Goal: Task Accomplishment & Management: Manage account settings

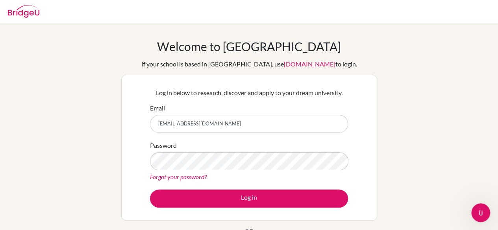
type input "[EMAIL_ADDRESS][DOMAIN_NAME]"
click at [198, 179] on link "Forgot your password?" at bounding box center [178, 176] width 57 height 7
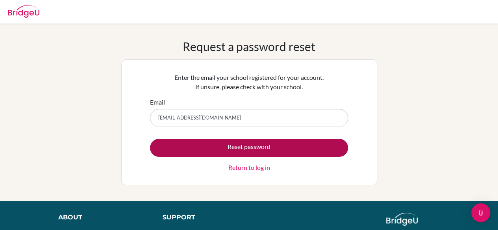
type input "jankareke@outlook.com"
click at [232, 150] on button "Reset password" at bounding box center [249, 148] width 198 height 18
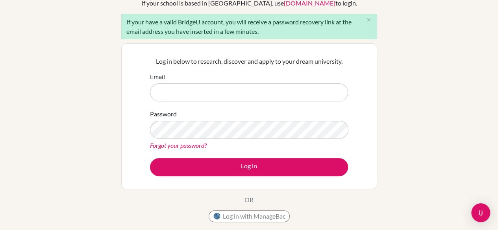
scroll to position [62, 0]
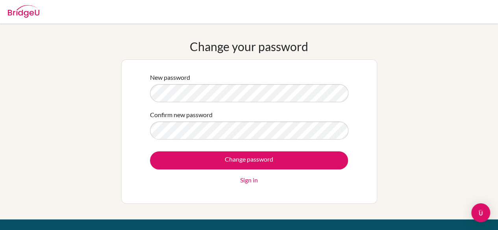
click at [177, 139] on form "New password Confirm new password Change password Sign in" at bounding box center [249, 129] width 198 height 112
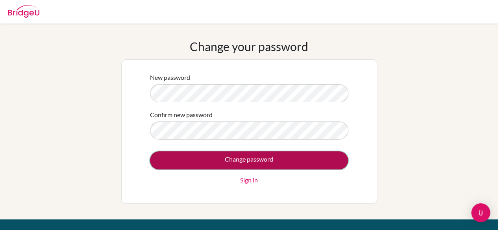
click at [207, 159] on input "Change password" at bounding box center [249, 160] width 198 height 18
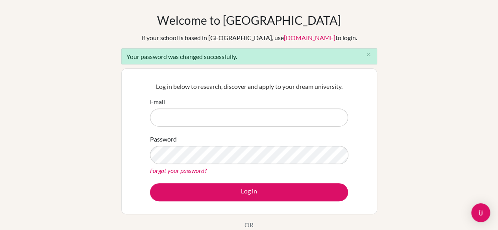
scroll to position [27, 0]
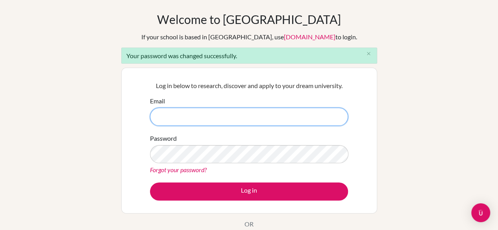
click at [246, 121] on input "Email" at bounding box center [249, 117] width 198 height 18
type input "[EMAIL_ADDRESS][DOMAIN_NAME]"
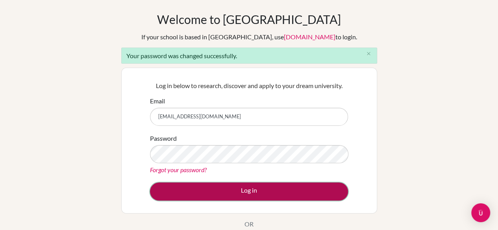
click at [225, 186] on button "Log in" at bounding box center [249, 192] width 198 height 18
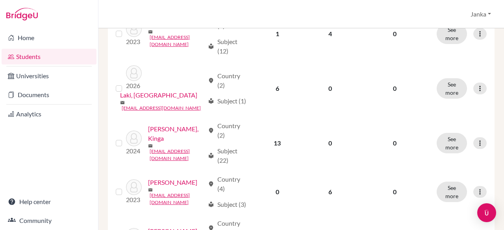
scroll to position [601, 0]
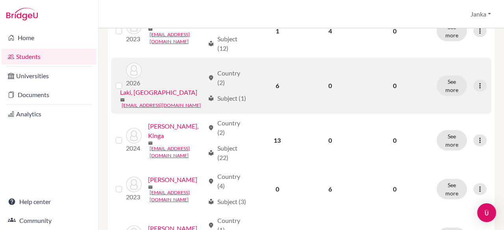
click at [161, 97] on link "Laki, Lilla" at bounding box center [158, 92] width 77 height 9
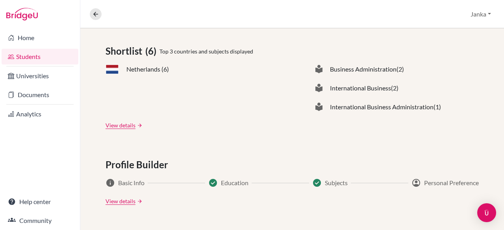
scroll to position [334, 0]
click at [112, 126] on link "View details" at bounding box center [120, 125] width 30 height 8
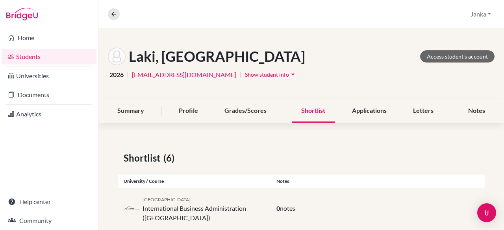
scroll to position [24, 0]
click at [477, 109] on div "Notes" at bounding box center [476, 111] width 36 height 23
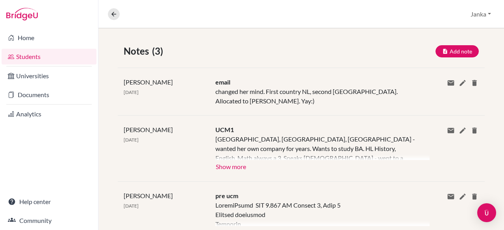
scroll to position [141, 0]
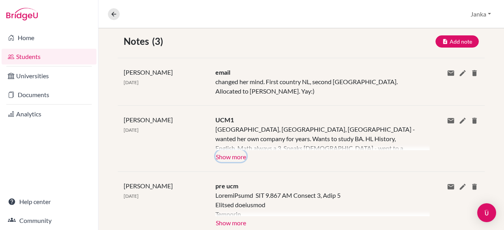
click at [234, 156] on button "Show more" at bounding box center [230, 156] width 31 height 12
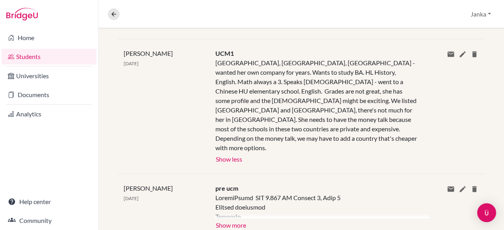
scroll to position [216, 0]
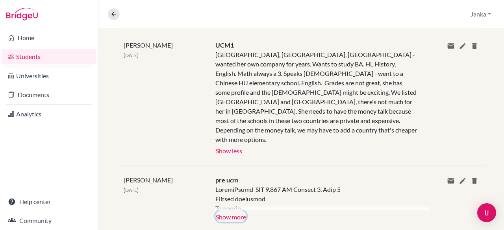
click at [226, 211] on button "Show more" at bounding box center [230, 217] width 31 height 12
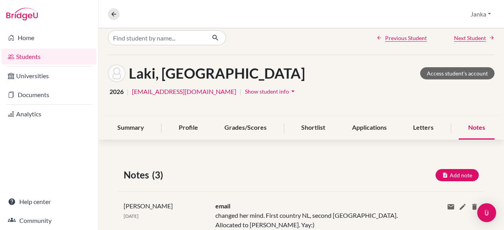
scroll to position [0, 0]
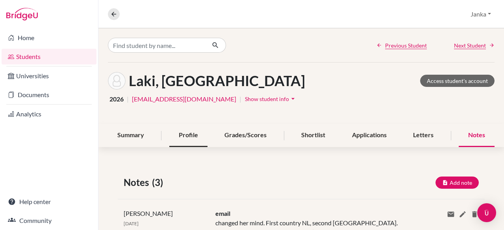
click at [190, 139] on div "Profile" at bounding box center [188, 135] width 38 height 23
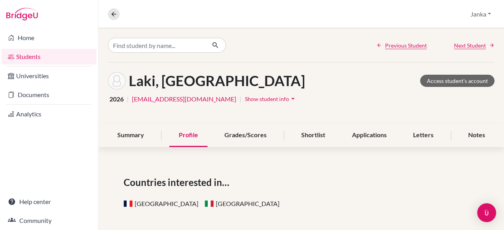
click at [190, 139] on div "Profile" at bounding box center [188, 135] width 38 height 23
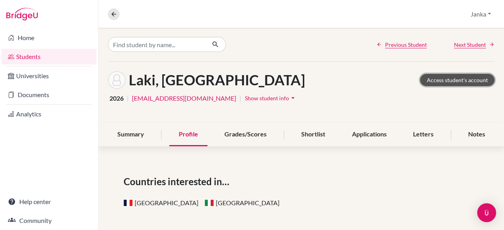
click at [434, 84] on link "Access student's account" at bounding box center [457, 80] width 74 height 12
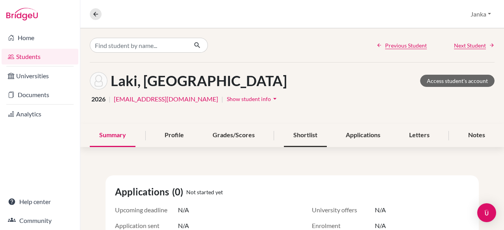
click at [293, 136] on div "Shortlist" at bounding box center [305, 135] width 43 height 23
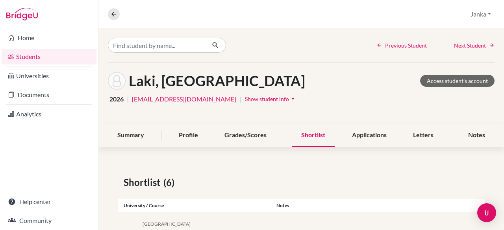
scroll to position [1, 0]
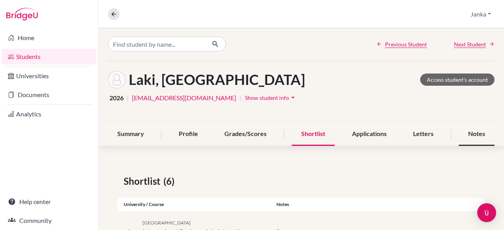
click at [472, 135] on div "Notes" at bounding box center [476, 134] width 36 height 23
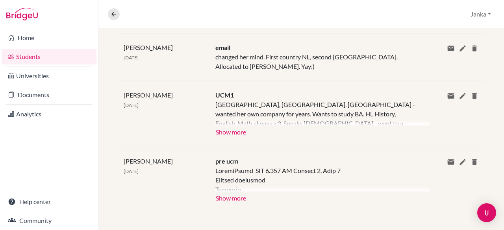
scroll to position [104, 0]
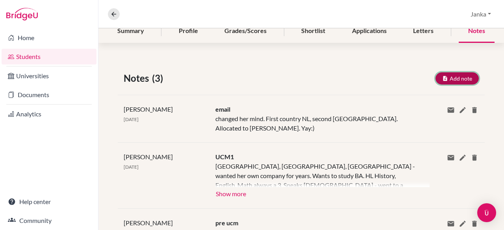
click at [470, 80] on button "Add note" at bounding box center [456, 78] width 43 height 12
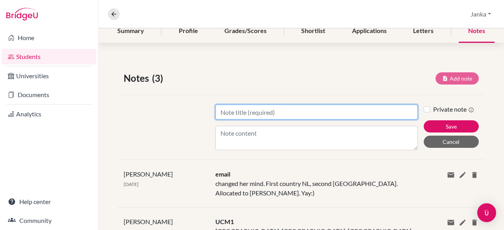
click at [264, 113] on input "Title" at bounding box center [316, 112] width 202 height 15
paste input "UCM2"
type input "UCM2"
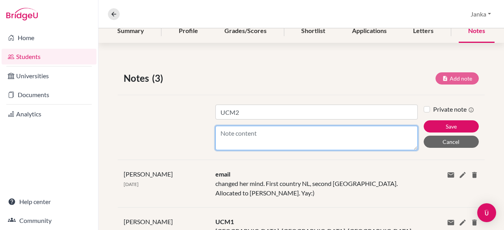
click at [234, 142] on textarea "Content" at bounding box center [316, 138] width 202 height 24
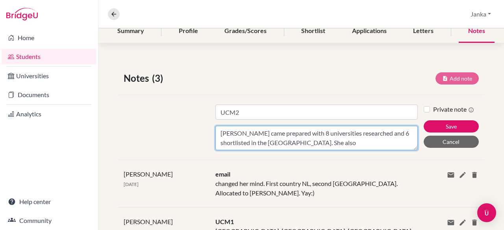
click at [299, 144] on textarea "Lilla came prepared with 8 universities researched and 6 shortlisted in the Net…" at bounding box center [316, 138] width 202 height 24
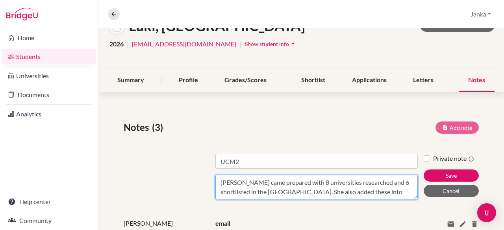
scroll to position [55, 0]
drag, startPoint x: 372, startPoint y: 189, endPoint x: 184, endPoint y: 172, distance: 189.3
click at [184, 172] on div "Title UCM2 Content Lilla came prepared with 8 universities researched and 6 sho…" at bounding box center [301, 176] width 367 height 65
click at [371, 194] on textarea "Lilla came prepared with 8 universities researched and 6 shortlisted in the Net…" at bounding box center [316, 187] width 202 height 24
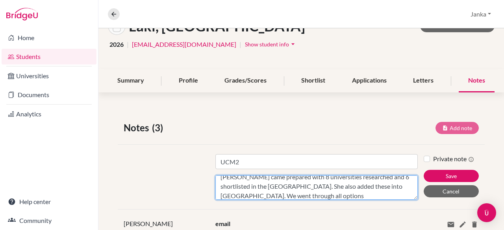
click at [303, 196] on textarea "Lilla came prepared with 8 universities researched and 6 shortlisted in the Net…" at bounding box center [316, 187] width 202 height 24
click at [275, 195] on textarea "Lilla came prepared with 8 universities researched and 6 shortlisted in the Net…" at bounding box center [316, 187] width 202 height 24
click at [338, 194] on textarea "Lilla came prepared with 8 universities researched and 6 shortlisted in the Net…" at bounding box center [316, 187] width 202 height 24
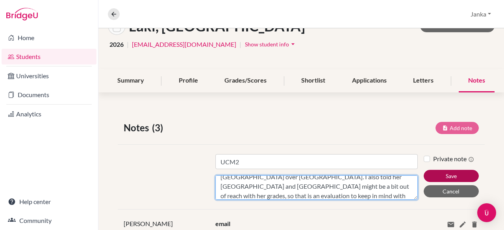
type textarea "Lilla came prepared with 8 universities researched and 6 shortlisted in the Net…"
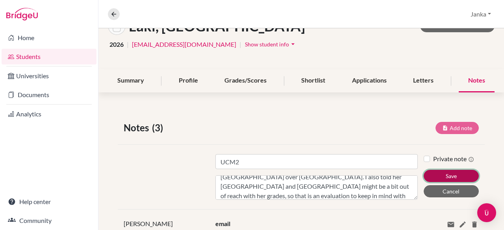
click at [434, 177] on button "Save" at bounding box center [450, 176] width 55 height 12
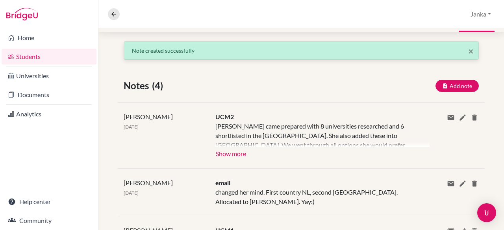
scroll to position [0, 0]
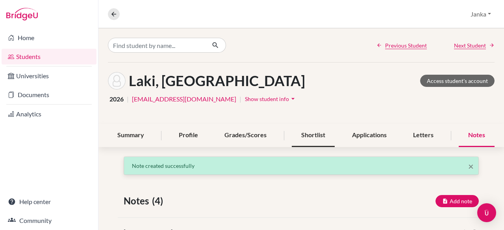
click at [310, 136] on div "Shortlist" at bounding box center [313, 135] width 43 height 23
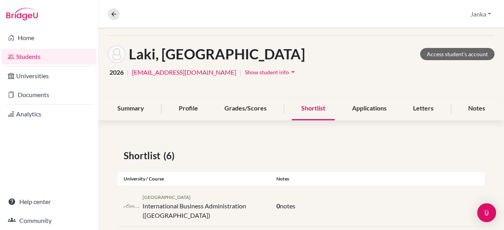
scroll to position [25, 0]
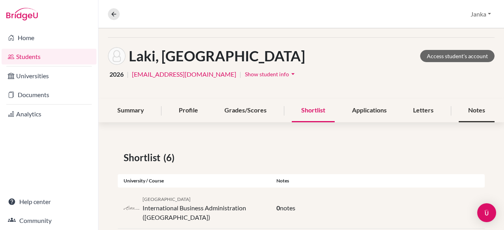
click at [469, 110] on div "Notes" at bounding box center [476, 110] width 36 height 23
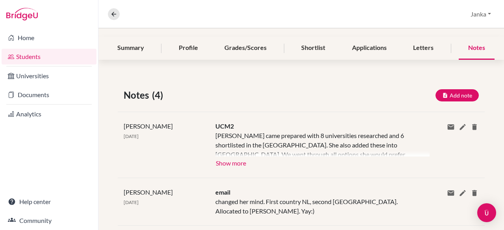
scroll to position [116, 0]
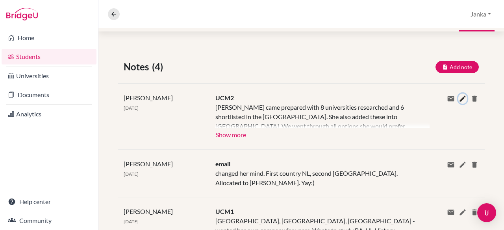
click at [459, 98] on icon at bounding box center [462, 99] width 8 height 8
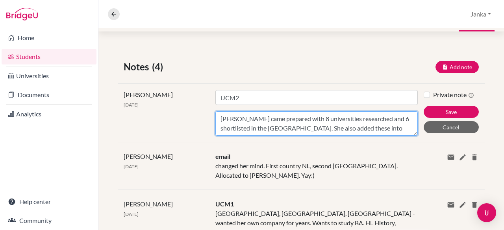
click at [377, 127] on textarea "Lilla came prepared with 8 universities researched and 6 shortlisted in the Net…" at bounding box center [316, 123] width 202 height 24
click at [367, 129] on textarea "Lilla came prepared with 8 universities researched and 6 shortlisted in the Net…" at bounding box center [316, 123] width 202 height 24
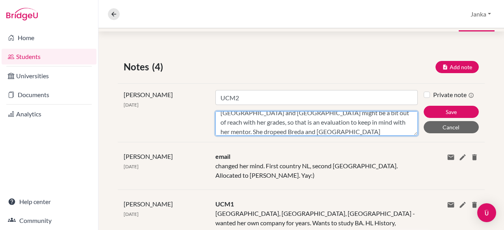
click at [373, 123] on textarea "Lilla came prepared with 8 universities researched and 6 shortlisted in the Net…" at bounding box center [316, 123] width 202 height 24
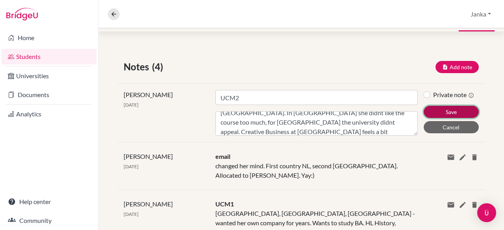
click at [449, 109] on button "Save" at bounding box center [450, 112] width 55 height 12
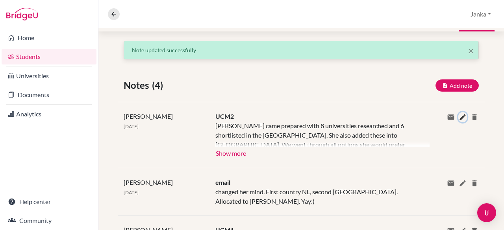
click at [458, 115] on icon at bounding box center [462, 117] width 8 height 8
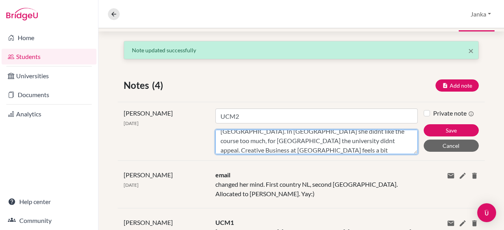
click at [281, 149] on textarea "Lilla came prepared with 8 universities researched and 6 shortlisted in the Net…" at bounding box center [316, 142] width 202 height 24
click at [308, 150] on textarea "Lilla came prepared with 8 universities researched and 6 shortlisted in the Net…" at bounding box center [316, 142] width 202 height 24
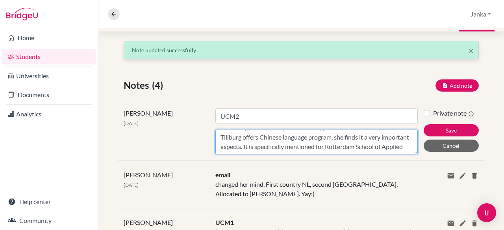
click at [387, 148] on textarea "Lilla came prepared with 8 universities researched and 6 shortlisted in the Net…" at bounding box center [316, 142] width 202 height 24
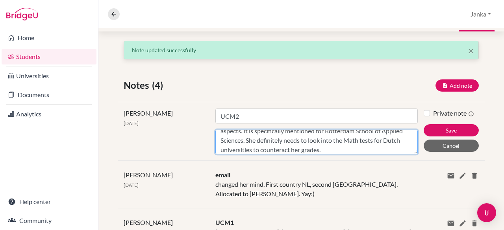
scroll to position [129, 0]
click at [270, 150] on textarea "Lilla came prepared with 8 universities researched and 6 shortlisted in the Net…" at bounding box center [316, 142] width 202 height 24
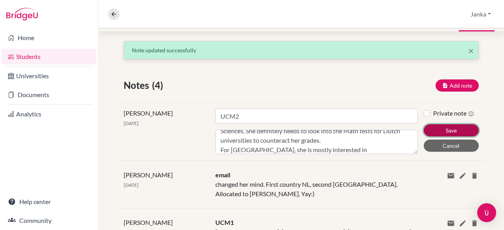
click at [445, 129] on button "Save" at bounding box center [450, 130] width 55 height 12
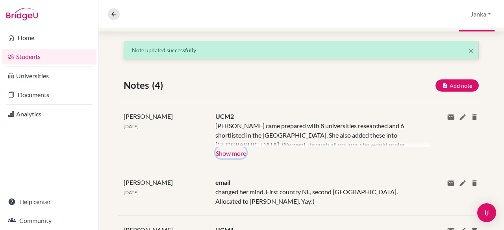
click at [218, 154] on button "Show more" at bounding box center [230, 153] width 31 height 12
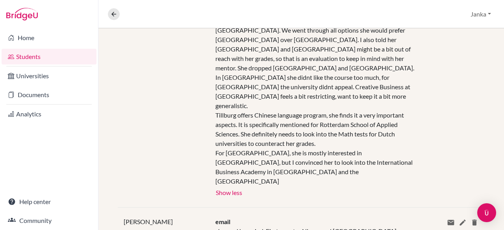
scroll to position [198, 0]
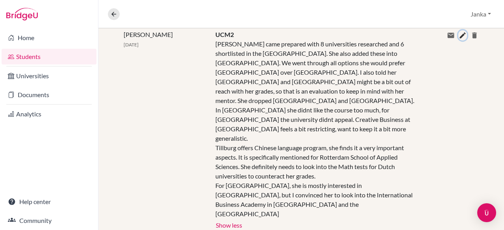
click at [458, 34] on icon at bounding box center [462, 35] width 8 height 8
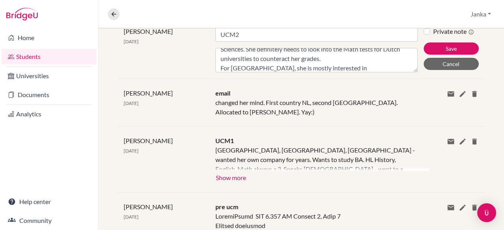
scroll to position [65, 0]
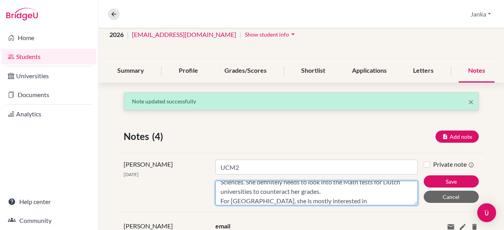
click at [327, 203] on textarea "Lilla came prepared with 8 universities researched and 6 shortlisted in the Net…" at bounding box center [316, 193] width 202 height 24
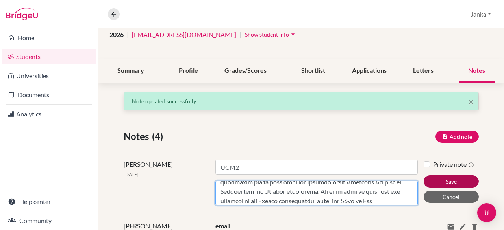
type textarea "Lilla came prepared with 8 universities researched and 6 shortlisted in the Net…"
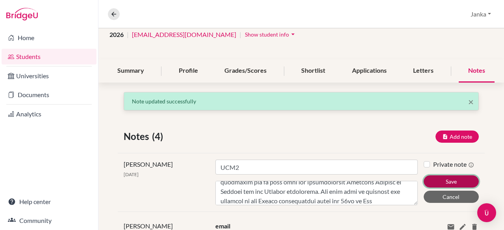
click at [458, 181] on button "Save" at bounding box center [450, 181] width 55 height 12
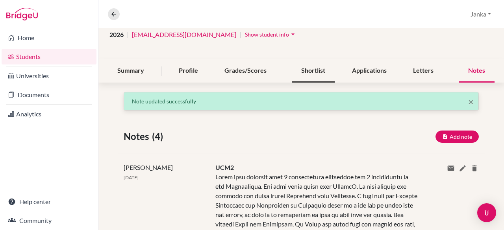
click at [308, 68] on div "Shortlist" at bounding box center [313, 70] width 43 height 23
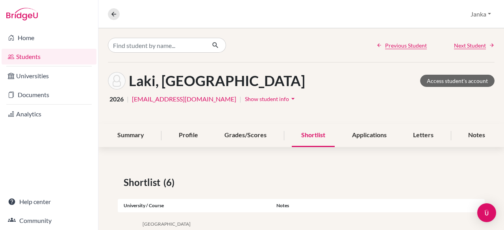
click at [484, 75] on div "Laki, Lilla Access student's account" at bounding box center [301, 81] width 386 height 18
click at [476, 78] on link "Access student's account" at bounding box center [457, 81] width 74 height 12
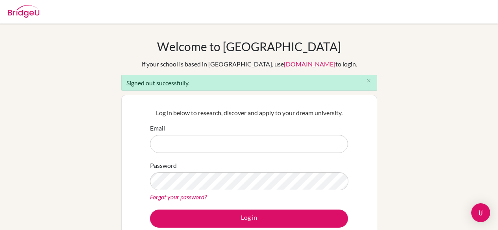
scroll to position [58, 0]
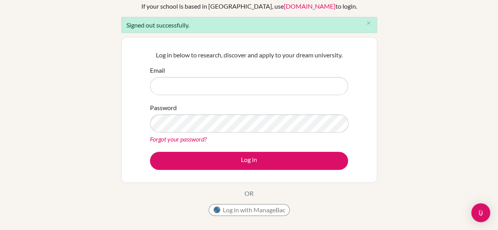
click at [178, 79] on input "Email" at bounding box center [249, 86] width 198 height 18
type input "[EMAIL_ADDRESS][DOMAIN_NAME]"
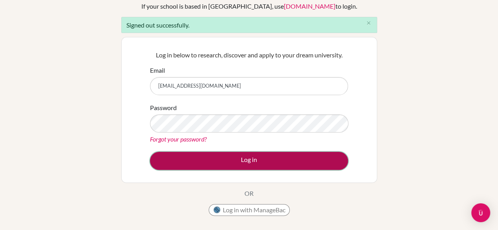
click at [209, 160] on button "Log in" at bounding box center [249, 161] width 198 height 18
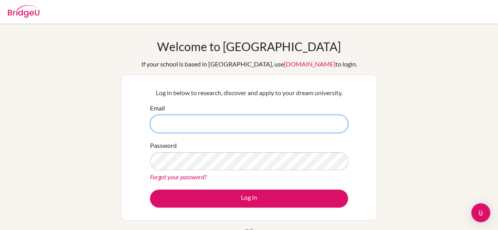
click at [210, 127] on input "Email" at bounding box center [249, 124] width 198 height 18
type input "jankareke@outlook.com"
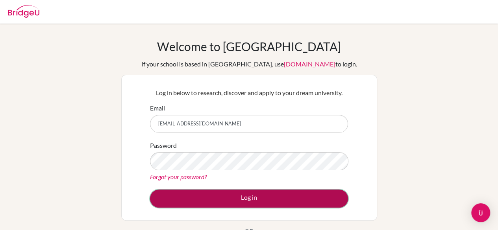
click at [228, 197] on button "Log in" at bounding box center [249, 199] width 198 height 18
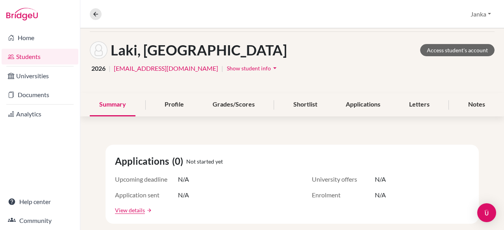
scroll to position [30, 0]
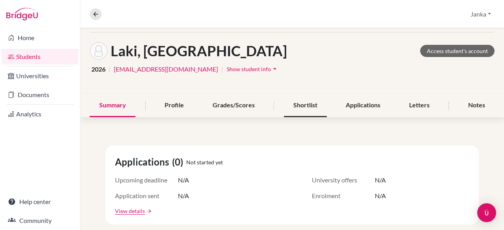
click at [305, 102] on div "Shortlist" at bounding box center [305, 105] width 43 height 23
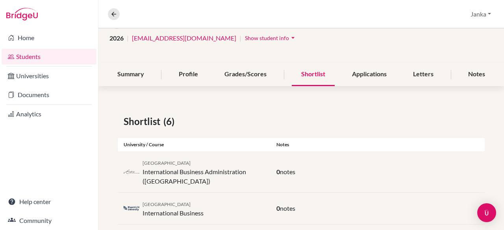
scroll to position [61, 0]
click at [364, 76] on div "Applications" at bounding box center [369, 74] width 54 height 23
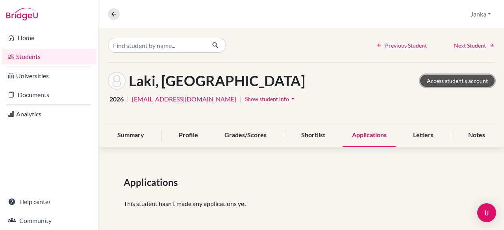
click at [464, 82] on link "Access student's account" at bounding box center [457, 81] width 74 height 12
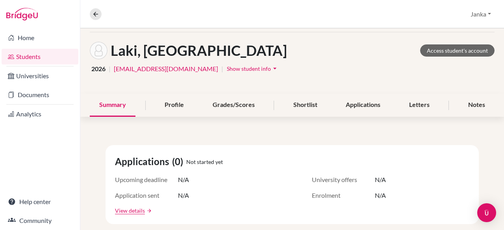
scroll to position [25, 0]
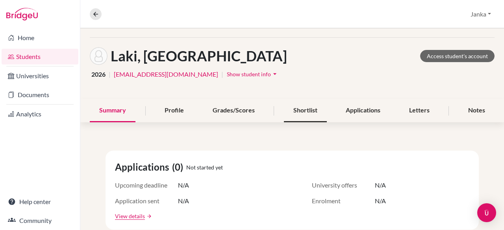
click at [295, 108] on div "Shortlist" at bounding box center [305, 110] width 43 height 23
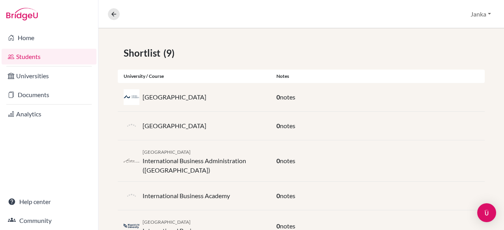
scroll to position [128, 0]
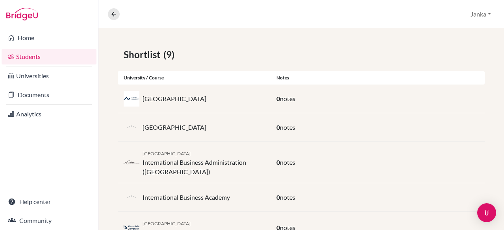
click at [284, 100] on span "notes" at bounding box center [287, 98] width 15 height 7
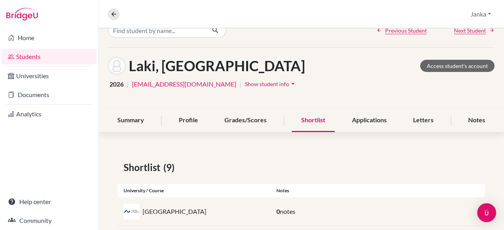
scroll to position [0, 0]
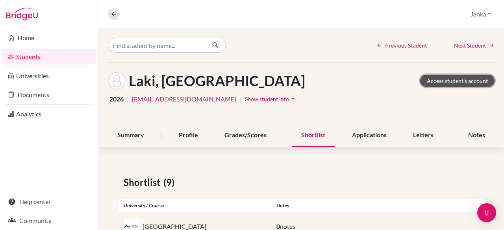
click at [439, 78] on link "Access student's account" at bounding box center [457, 81] width 74 height 12
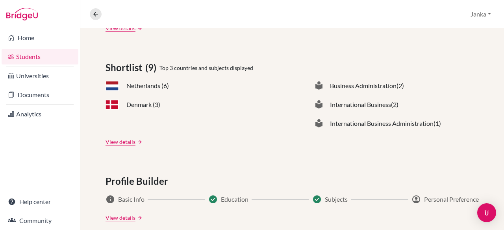
scroll to position [330, 0]
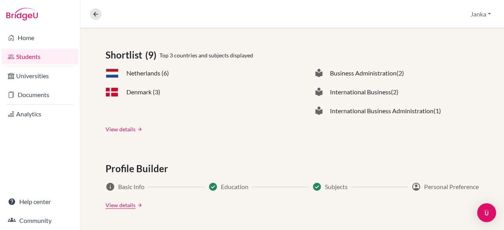
click at [125, 131] on link "View details" at bounding box center [120, 129] width 30 height 8
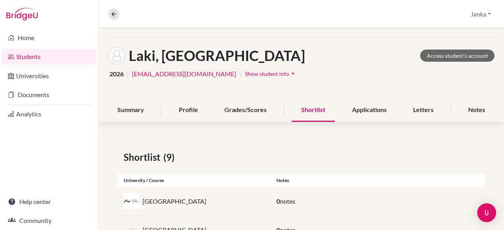
scroll to position [25, 0]
click at [475, 107] on div "Notes" at bounding box center [476, 110] width 36 height 23
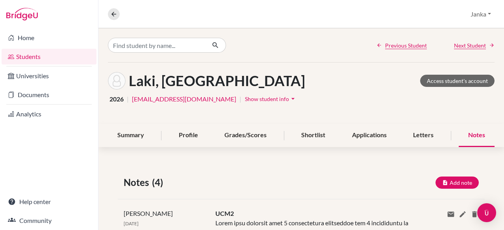
click at [245, 101] on span "Show student info" at bounding box center [267, 99] width 44 height 7
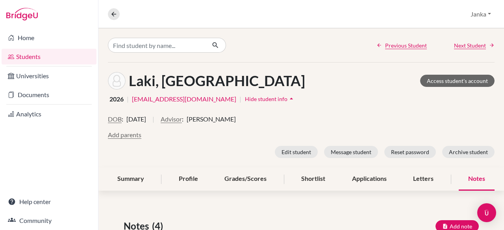
click at [245, 99] on span "Hide student info" at bounding box center [266, 99] width 42 height 7
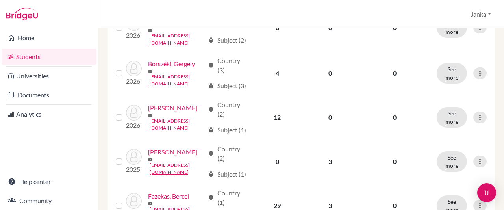
scroll to position [163, 0]
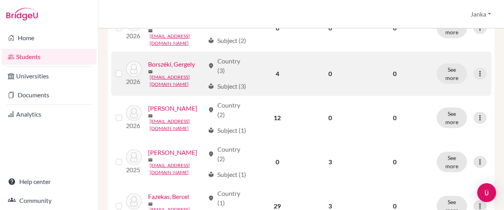
click at [153, 69] on link "Borszéki, Gergely" at bounding box center [171, 63] width 47 height 9
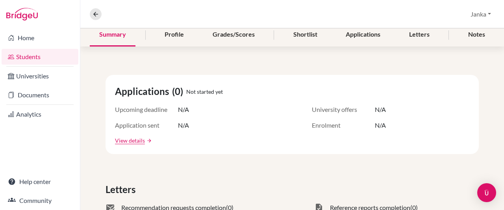
scroll to position [100, 0]
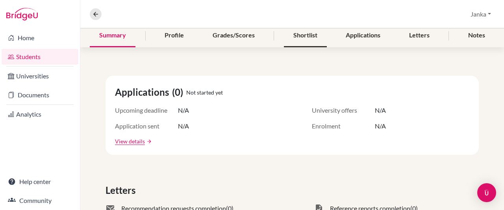
click at [308, 38] on div "Shortlist" at bounding box center [305, 35] width 43 height 23
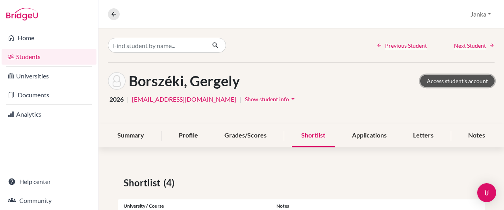
click at [431, 81] on link "Access student's account" at bounding box center [457, 81] width 74 height 12
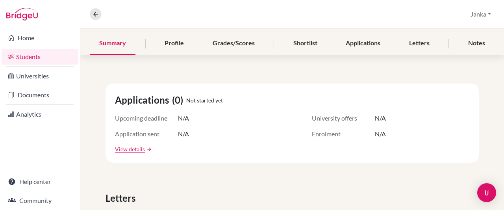
scroll to position [90, 0]
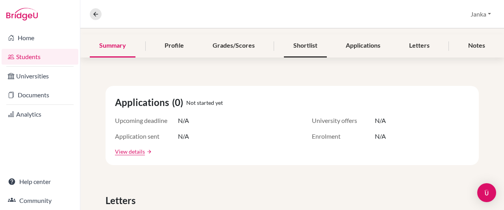
click at [308, 50] on div "Shortlist" at bounding box center [305, 45] width 43 height 23
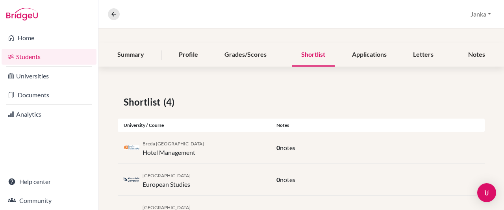
scroll to position [88, 0]
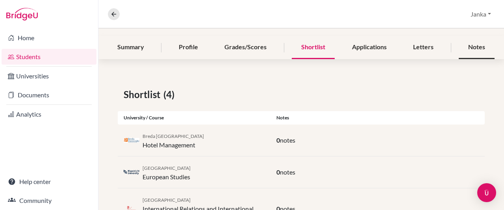
click at [462, 44] on div "Notes" at bounding box center [476, 47] width 36 height 23
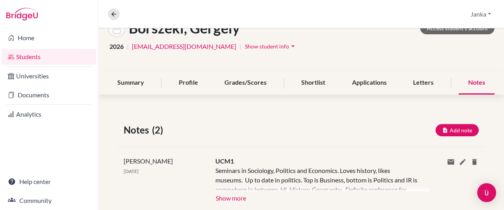
scroll to position [53, 0]
click at [451, 129] on button "Add note" at bounding box center [456, 130] width 43 height 12
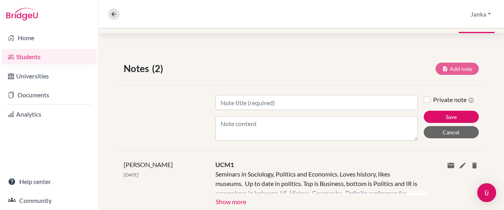
scroll to position [114, 0]
drag, startPoint x: 233, startPoint y: 162, endPoint x: 206, endPoint y: 161, distance: 26.8
click at [206, 161] on div "[PERSON_NAME] [DATE] UCM1 Seminars in Sociology, Politics and Economics. Loves …" at bounding box center [301, 183] width 367 height 66
click at [242, 155] on div "[PERSON_NAME] [DATE] UCM1 Seminars in Sociology, Politics and Economics. Loves …" at bounding box center [301, 183] width 367 height 66
drag, startPoint x: 235, startPoint y: 162, endPoint x: 209, endPoint y: 163, distance: 26.0
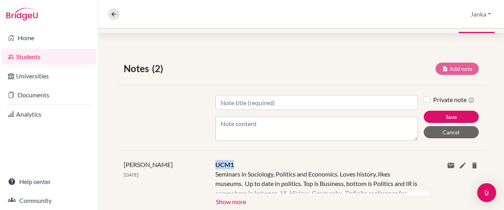
click at [209, 163] on div "UCM1 Seminars in Sociology, Politics and Economics. Loves history, likes museum…" at bounding box center [316, 183] width 214 height 47
copy span "UCM1"
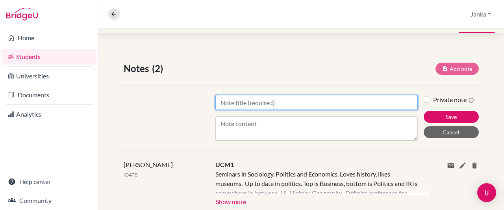
click at [252, 97] on input "Title" at bounding box center [316, 102] width 202 height 15
paste input "UCM1"
type input "UCM2"
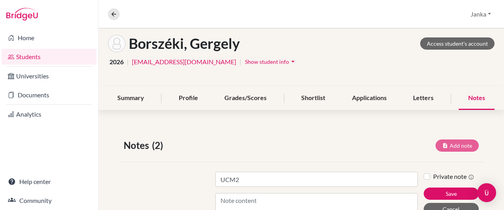
scroll to position [35, 0]
